Goal: Find specific page/section: Find specific page/section

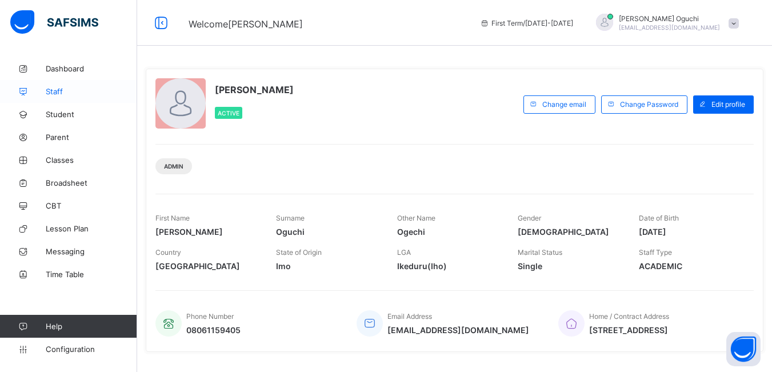
click at [57, 91] on span "Staff" at bounding box center [91, 91] width 91 height 9
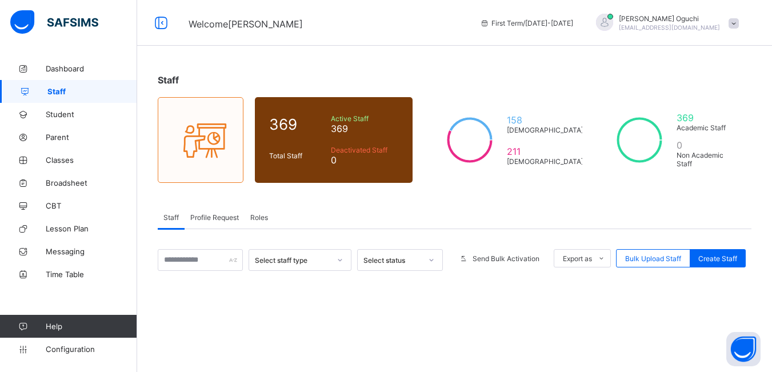
click at [203, 218] on span "Profile Request" at bounding box center [214, 217] width 49 height 9
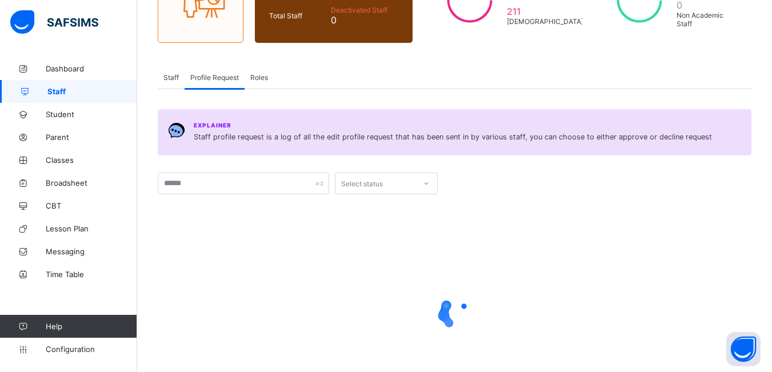
scroll to position [171, 0]
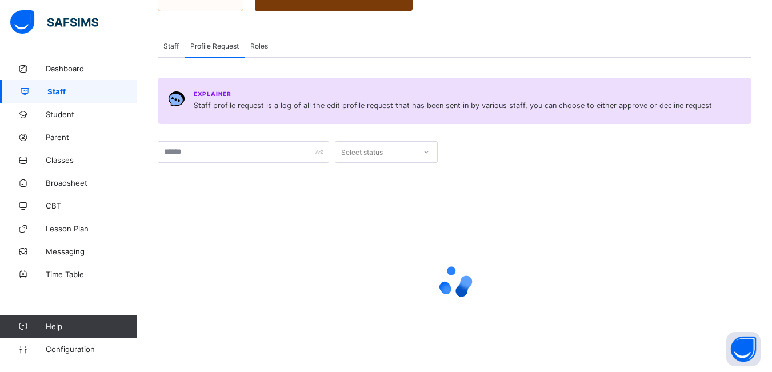
click at [429, 156] on div at bounding box center [426, 152] width 19 height 18
drag, startPoint x: 253, startPoint y: 222, endPoint x: 290, endPoint y: 197, distance: 45.3
click at [255, 219] on div at bounding box center [455, 281] width 594 height 217
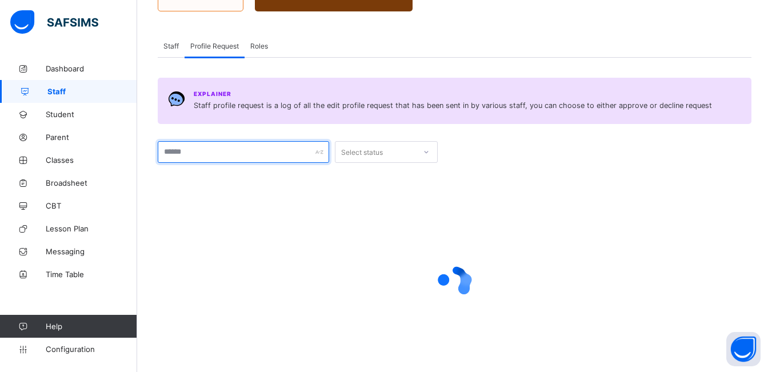
click at [314, 157] on div "Explainer Staff profile request is a log of all the edit profile request that h…" at bounding box center [455, 234] width 594 height 313
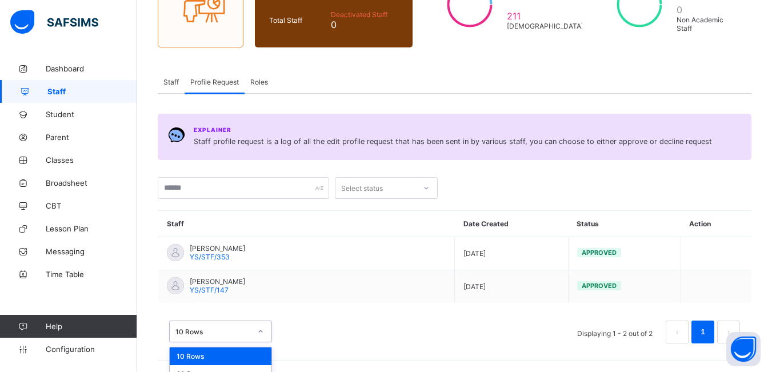
scroll to position [165, 0]
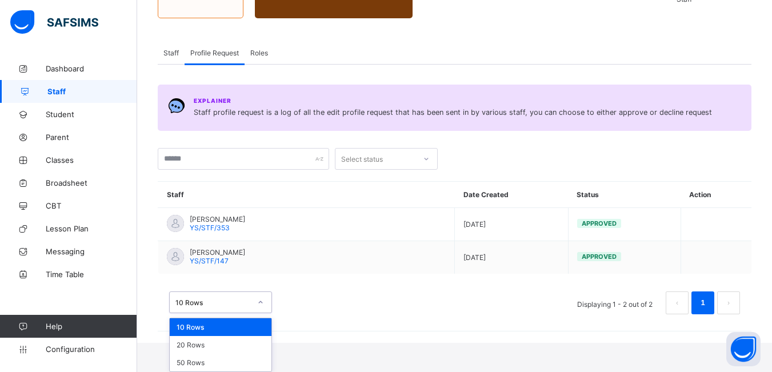
click at [260, 313] on div "option 10 Rows focused, 1 of 3. 3 results available. Use Up and Down to choose …" at bounding box center [220, 302] width 103 height 22
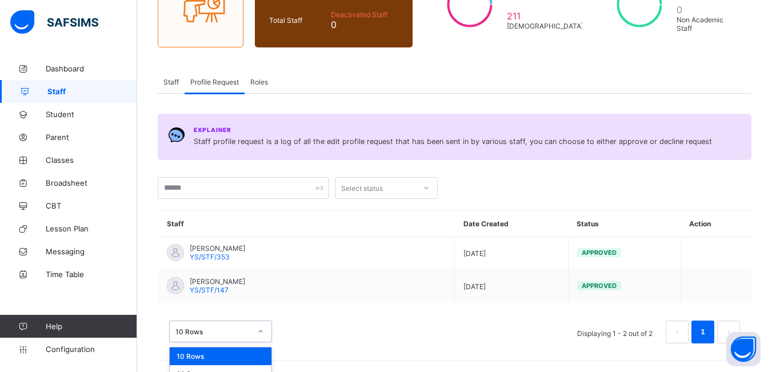
click at [320, 302] on div "option 10 Rows focused, 1 of 3. 3 results available. Use Up and Down to choose …" at bounding box center [455, 326] width 594 height 57
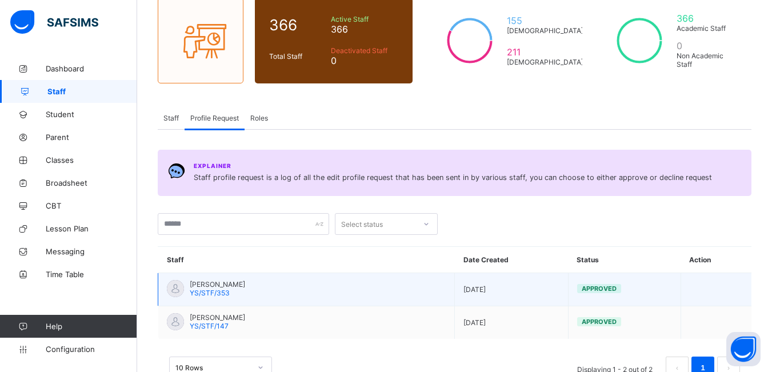
scroll to position [0, 0]
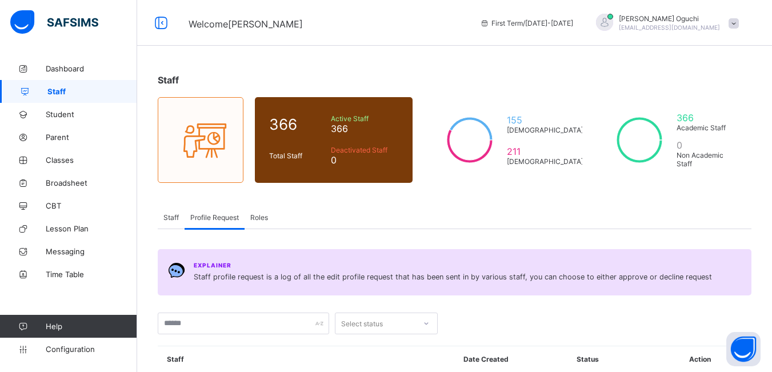
click at [260, 219] on span "Roles" at bounding box center [259, 217] width 18 height 9
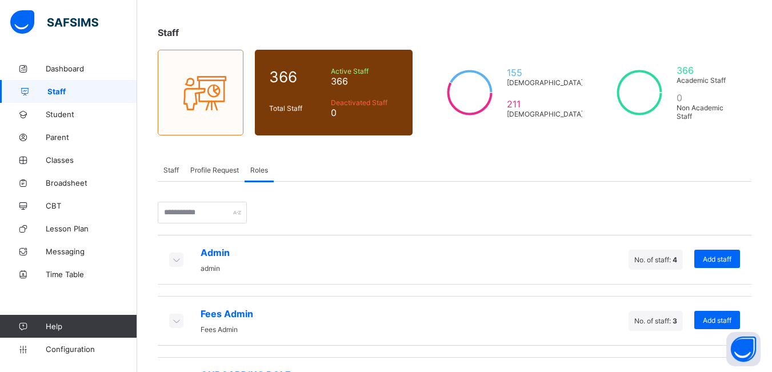
scroll to position [99, 0]
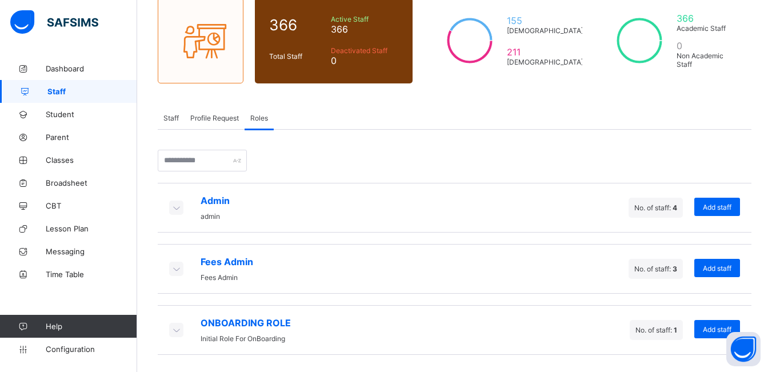
click at [180, 333] on icon at bounding box center [176, 329] width 13 height 11
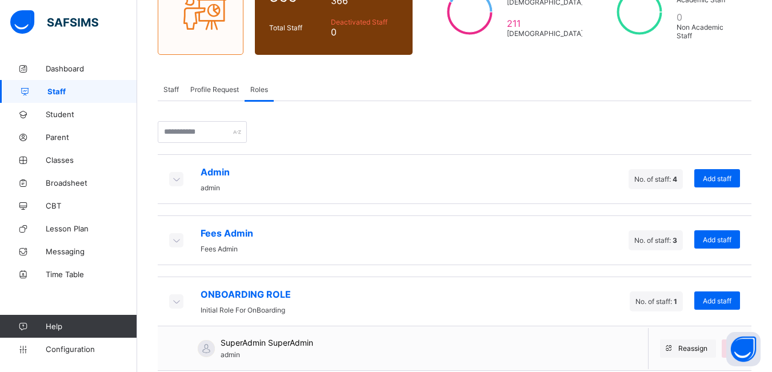
scroll to position [144, 0]
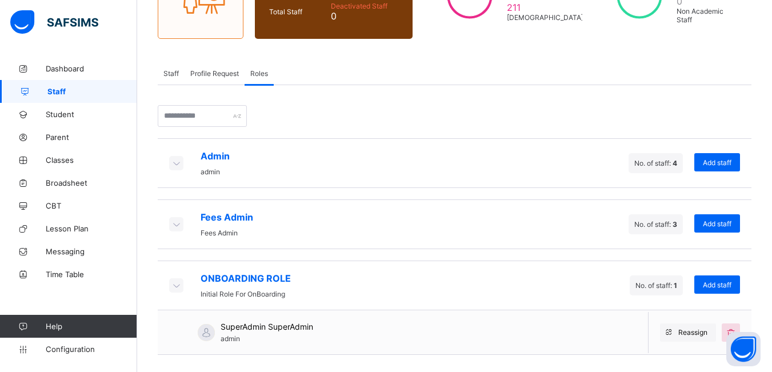
click at [659, 164] on span "No. of staff: 4" at bounding box center [655, 163] width 43 height 9
click at [677, 166] on span "4" at bounding box center [675, 163] width 5 height 9
click at [174, 162] on icon at bounding box center [176, 162] width 13 height 11
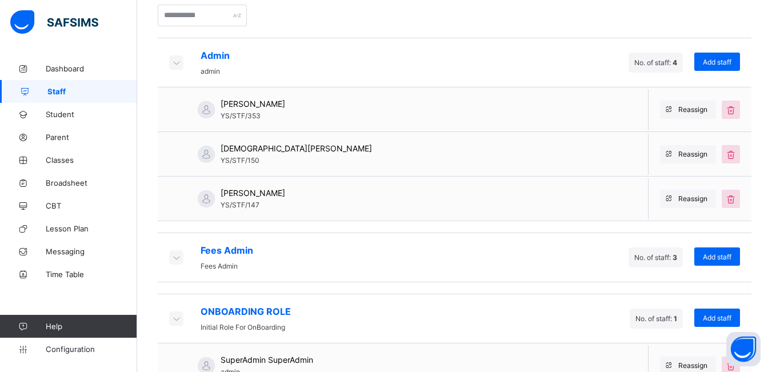
scroll to position [258, 0]
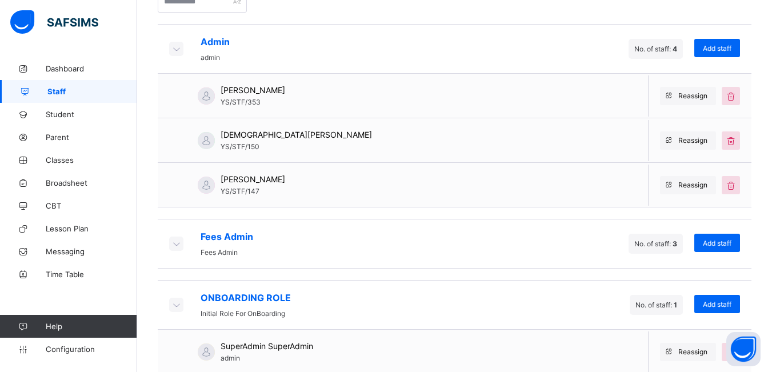
click at [283, 50] on div "Admin admin No. of staff: 4 Add staff" at bounding box center [455, 49] width 594 height 50
click at [176, 50] on icon at bounding box center [176, 48] width 13 height 11
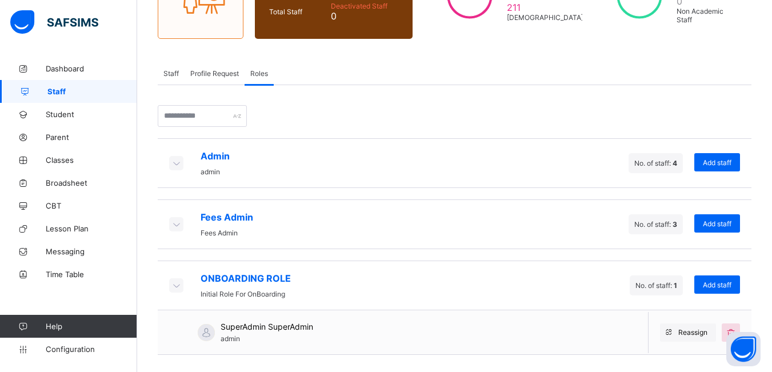
click at [176, 225] on icon at bounding box center [176, 223] width 13 height 11
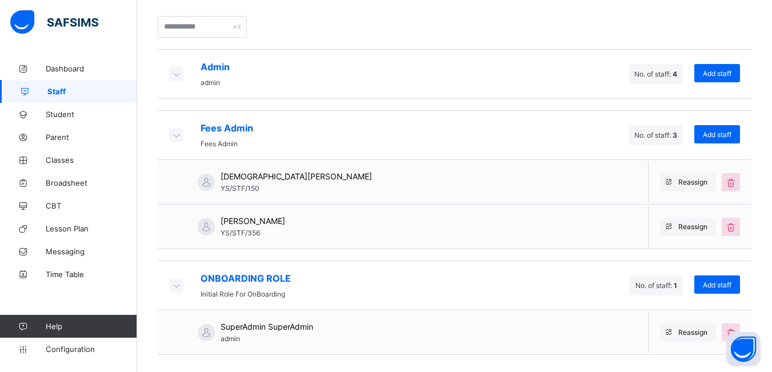
click at [232, 278] on span "ONBOARDING ROLE" at bounding box center [246, 278] width 90 height 11
click at [177, 289] on icon at bounding box center [176, 284] width 13 height 11
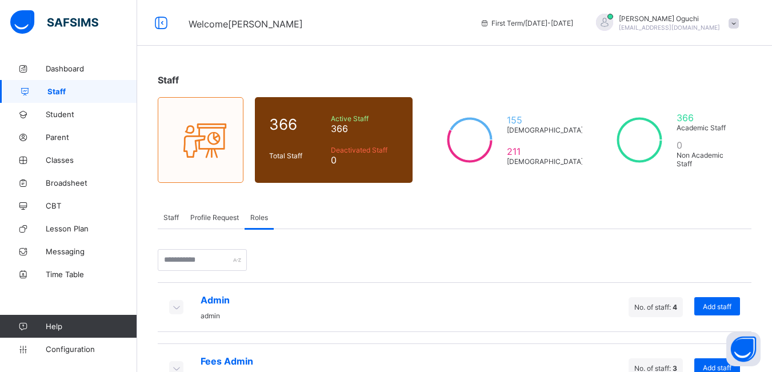
scroll to position [189, 0]
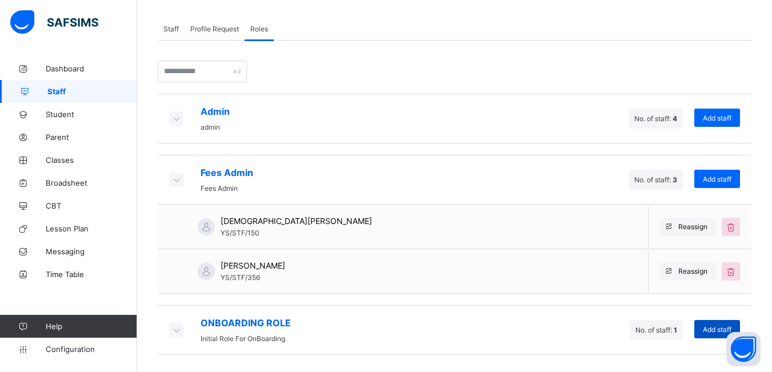
click at [719, 333] on span "Add staff" at bounding box center [717, 329] width 29 height 9
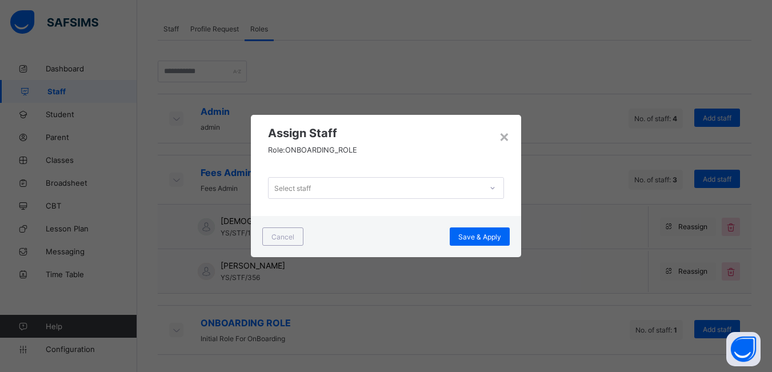
click at [505, 139] on div "×" at bounding box center [504, 135] width 11 height 19
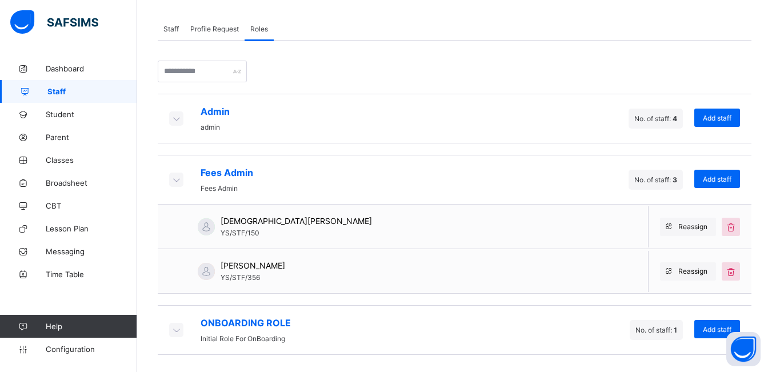
click at [178, 182] on icon at bounding box center [176, 179] width 13 height 11
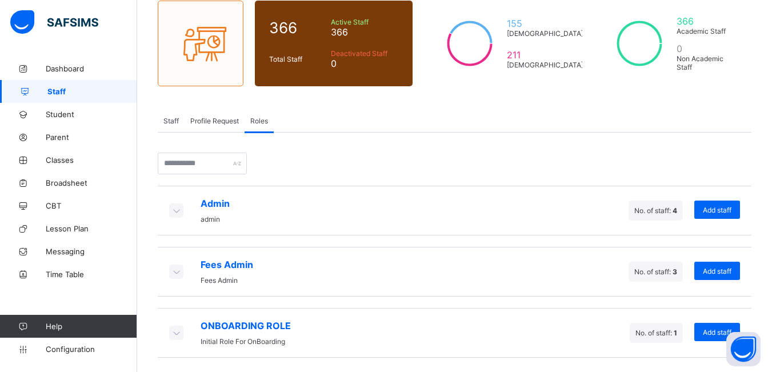
scroll to position [99, 0]
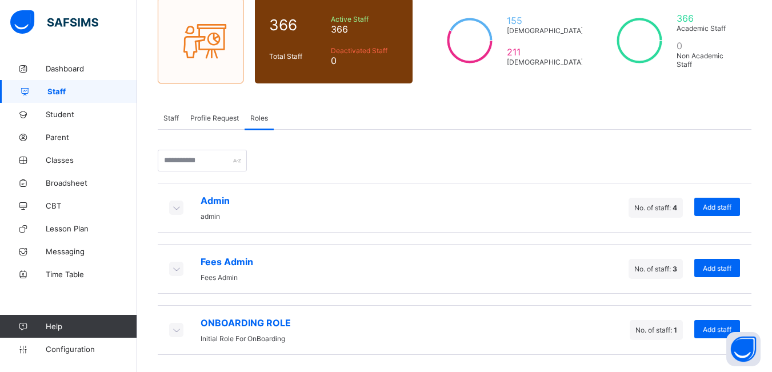
click at [173, 119] on span "Staff" at bounding box center [170, 118] width 15 height 9
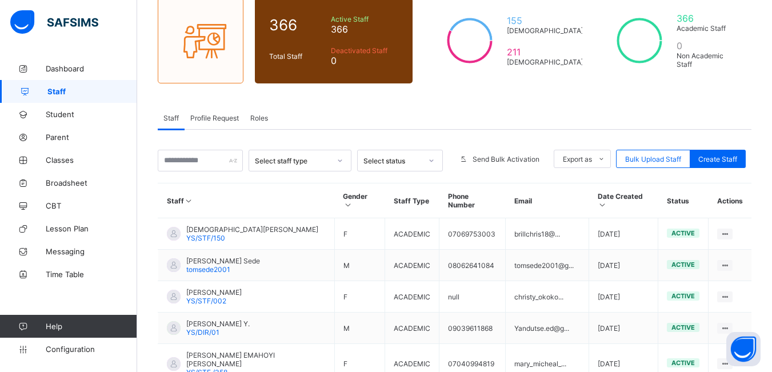
click at [441, 165] on div at bounding box center [431, 160] width 19 height 18
click at [434, 160] on icon at bounding box center [432, 160] width 4 height 2
click at [343, 158] on icon at bounding box center [340, 160] width 7 height 11
click at [216, 162] on input "text" at bounding box center [200, 161] width 85 height 22
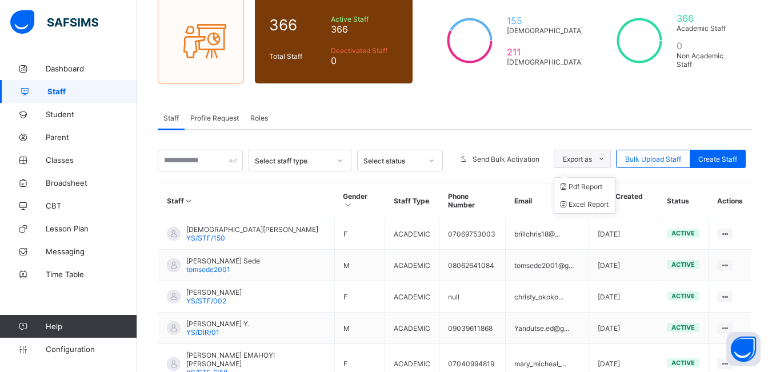
click at [610, 161] on span at bounding box center [601, 159] width 18 height 18
click at [606, 159] on icon at bounding box center [601, 158] width 9 height 7
click at [71, 138] on span "Parent" at bounding box center [91, 137] width 91 height 9
